Goal: Find specific page/section: Find specific page/section

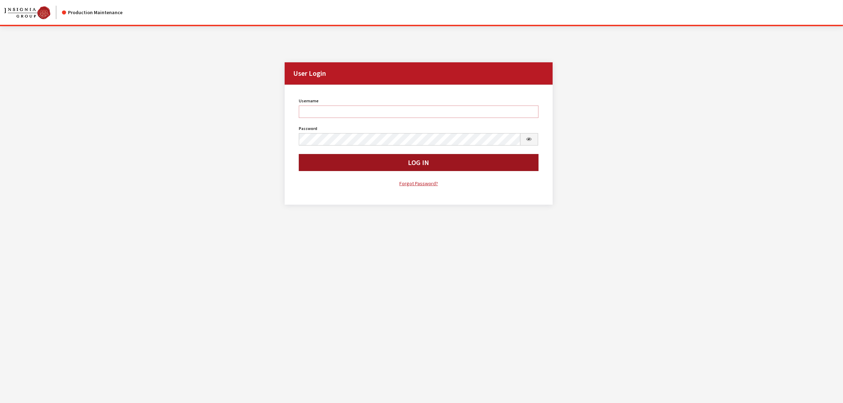
type input "mhossain"
click at [398, 162] on button "Log In" at bounding box center [418, 162] width 239 height 17
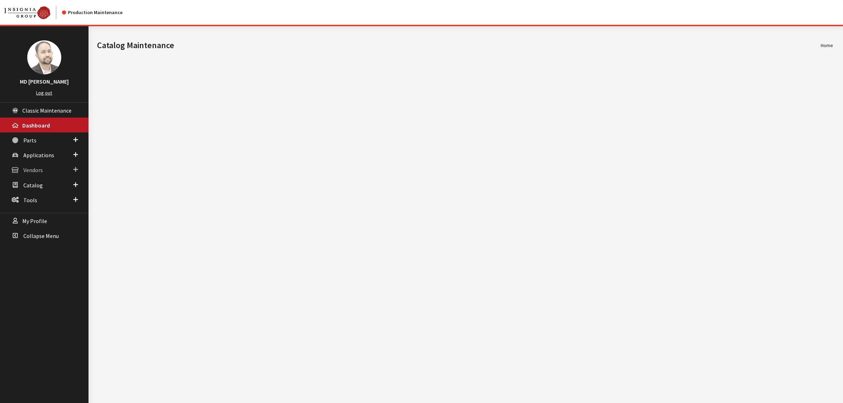
click at [39, 171] on span "Vendors" at bounding box center [32, 170] width 19 height 7
click at [39, 180] on link "Dealer Search" at bounding box center [44, 183] width 89 height 13
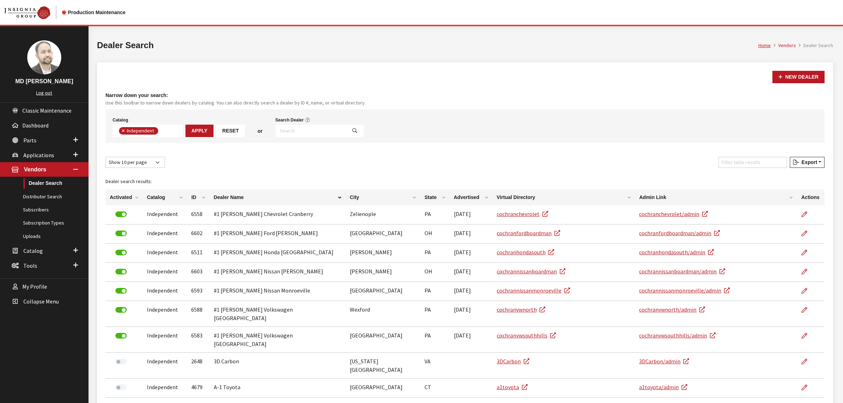
scroll to position [50, 0]
click at [296, 128] on input "Search Dealer" at bounding box center [311, 131] width 72 height 12
type input "qacat"
select select
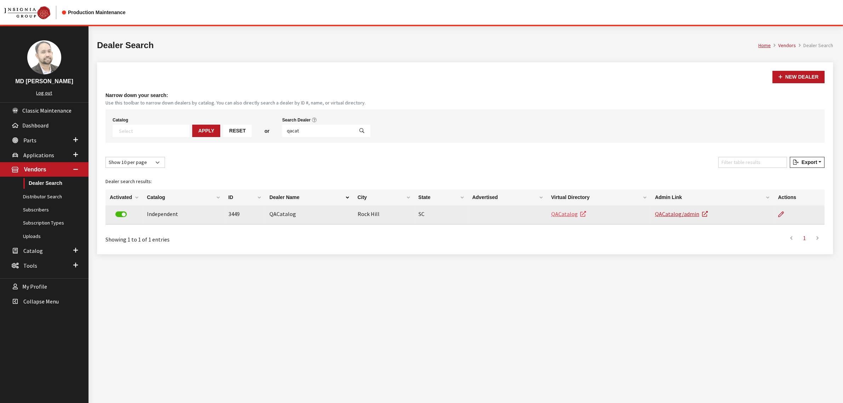
click at [565, 215] on link "QACatalog" at bounding box center [568, 213] width 35 height 7
